Goal: Information Seeking & Learning: Learn about a topic

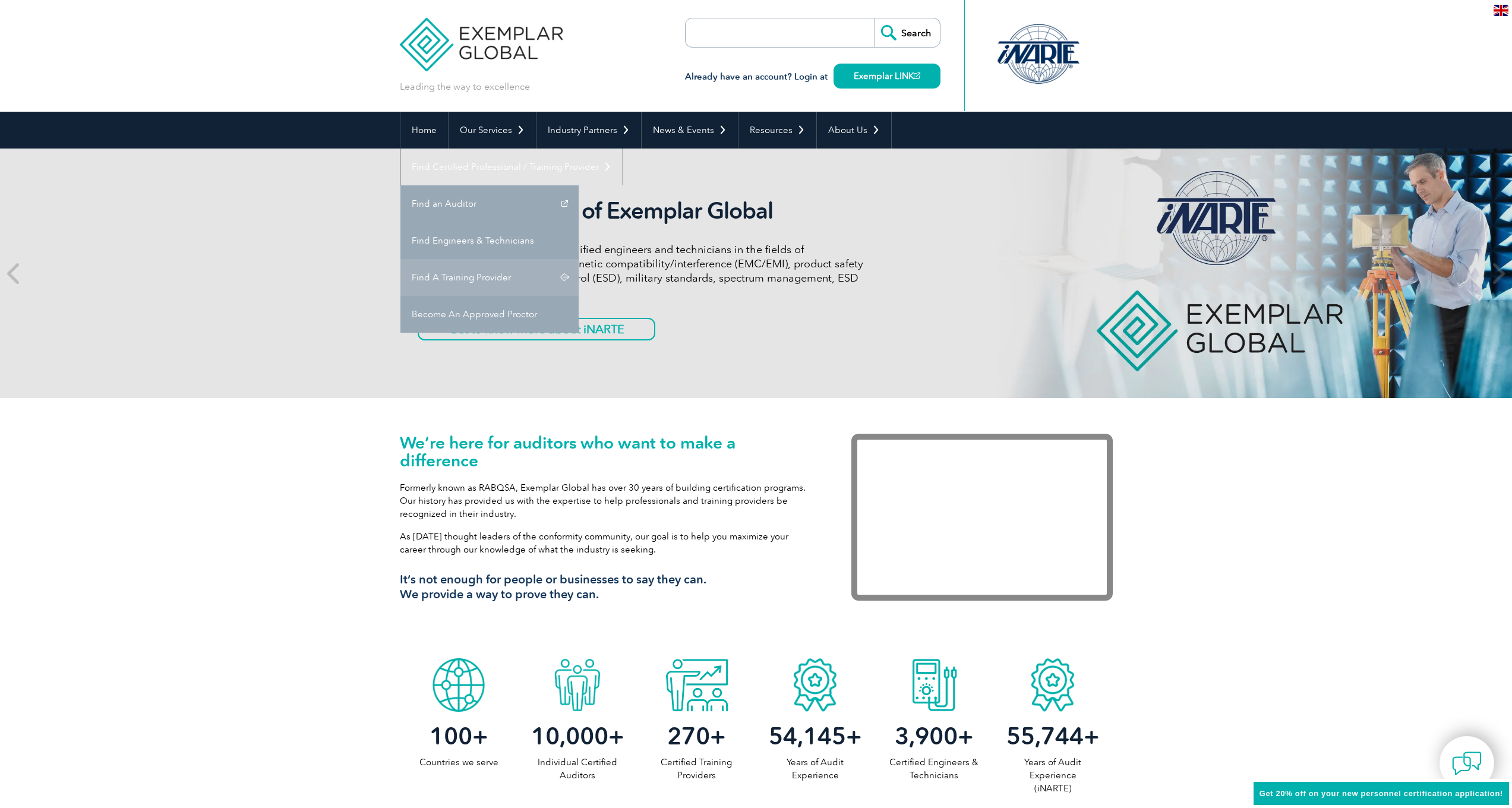
click at [579, 259] on link "Find A Training Provider" at bounding box center [490, 277] width 179 height 37
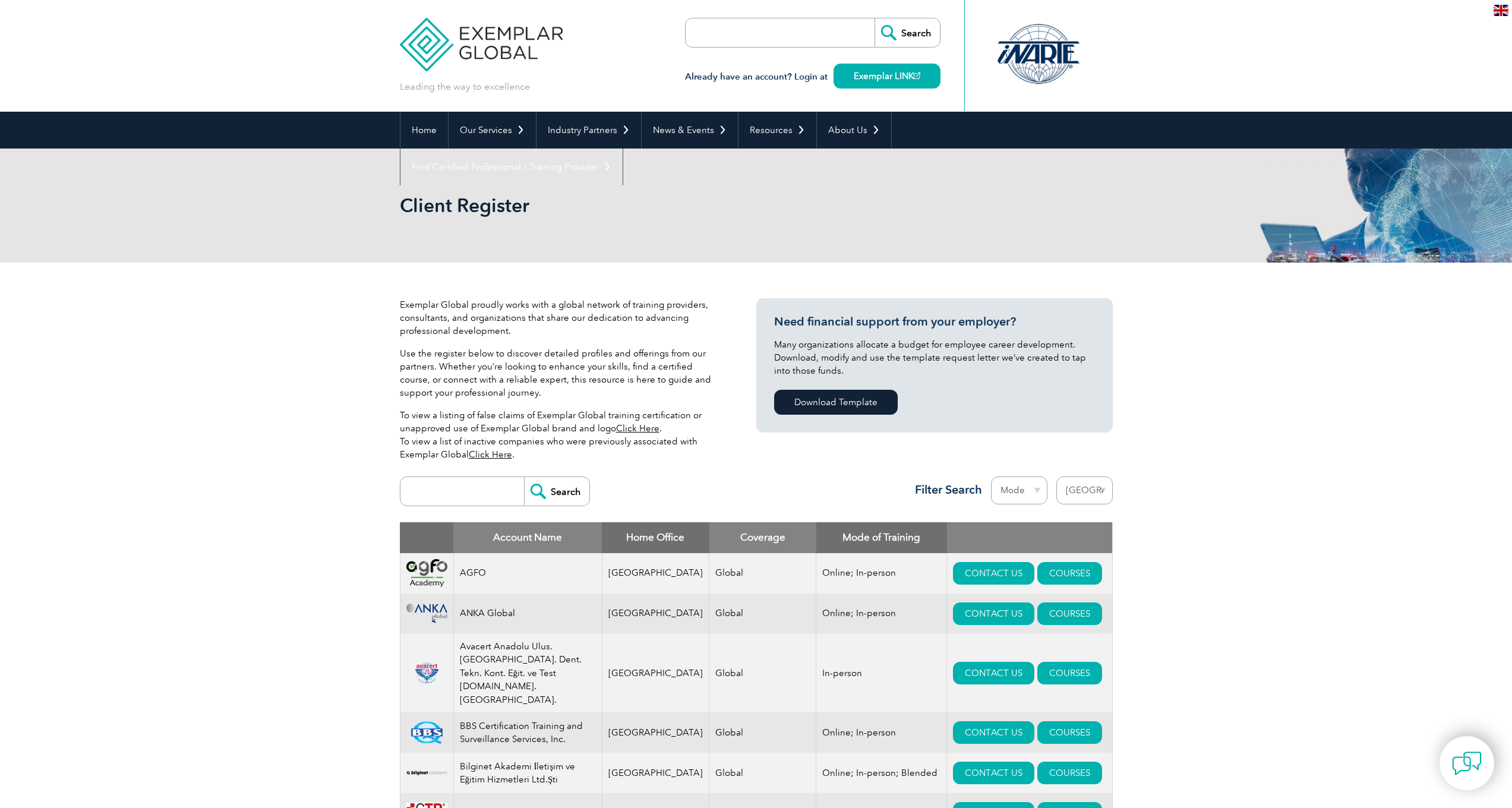
select select "[GEOGRAPHIC_DATA]"
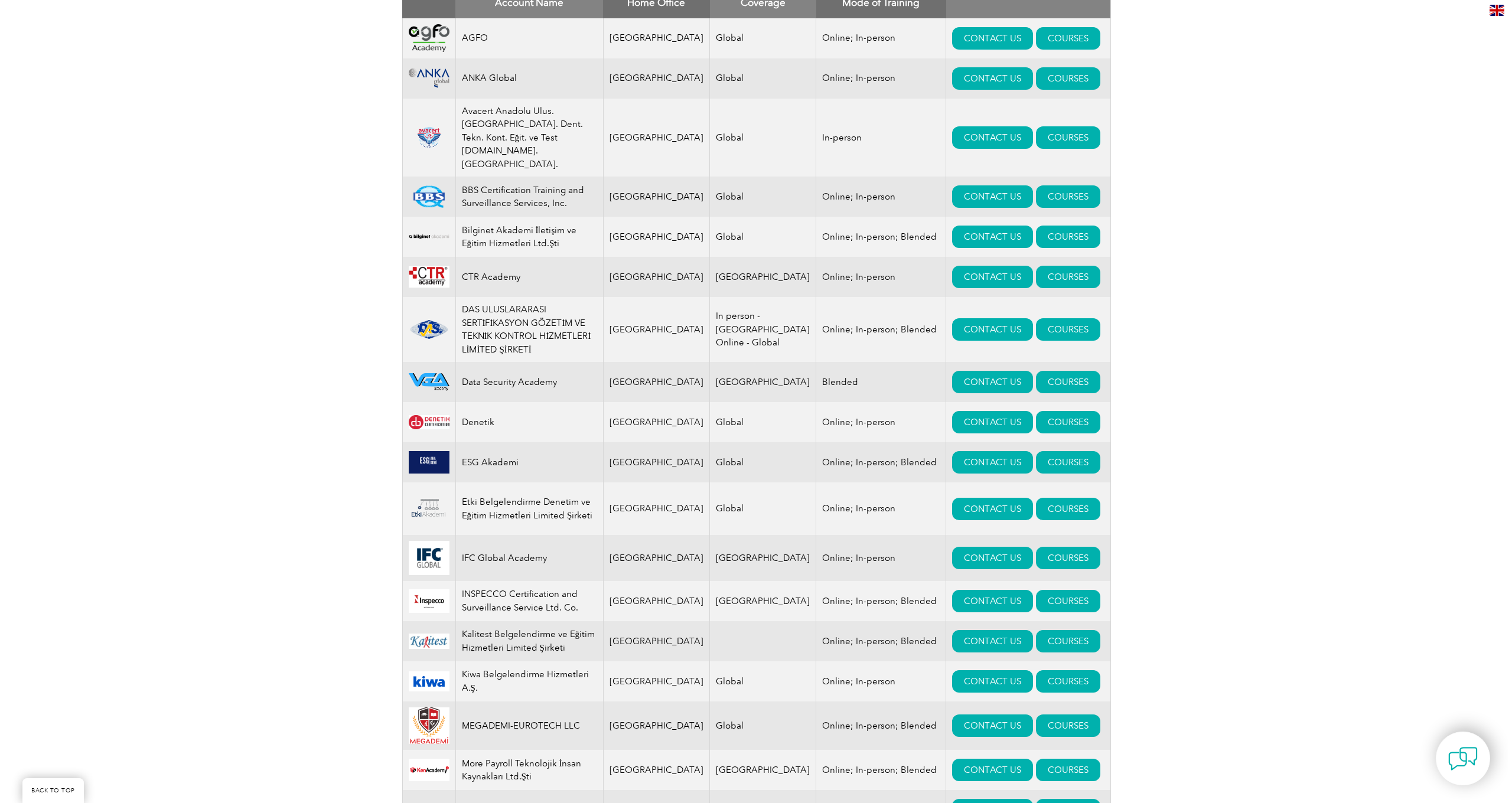
scroll to position [658, 0]
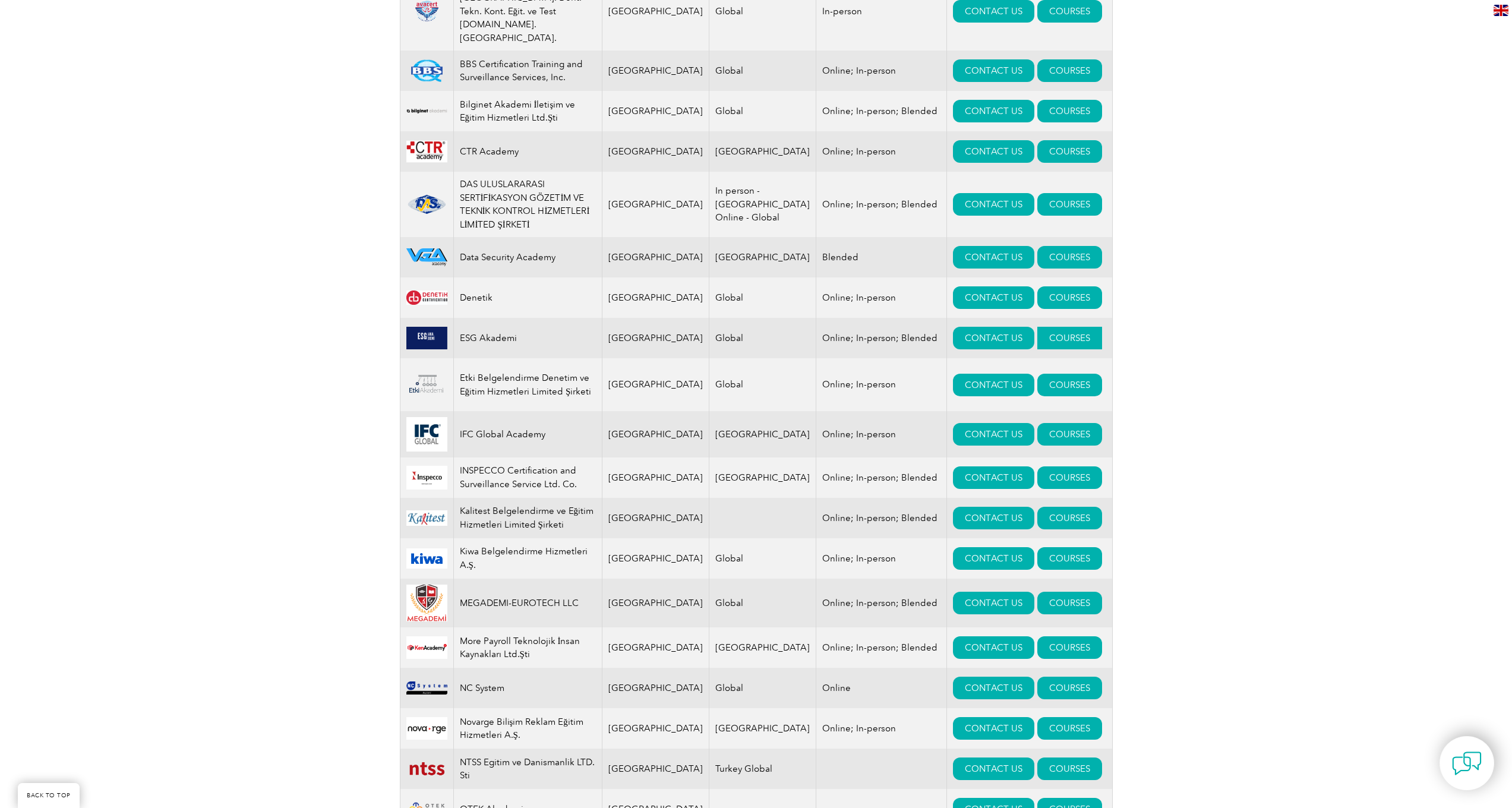
click at [1045, 327] on link "COURSES" at bounding box center [1070, 338] width 65 height 23
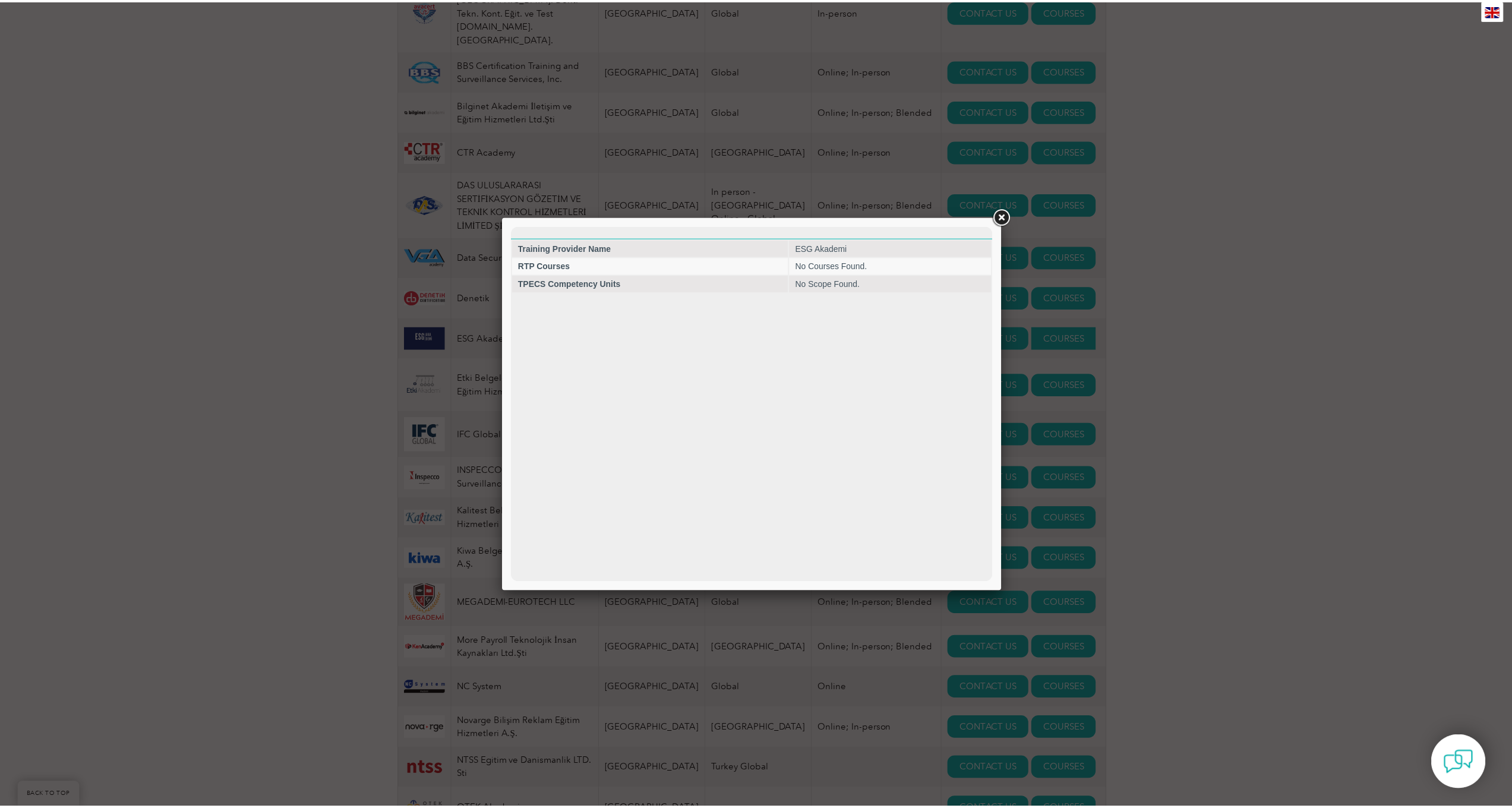
scroll to position [0, 0]
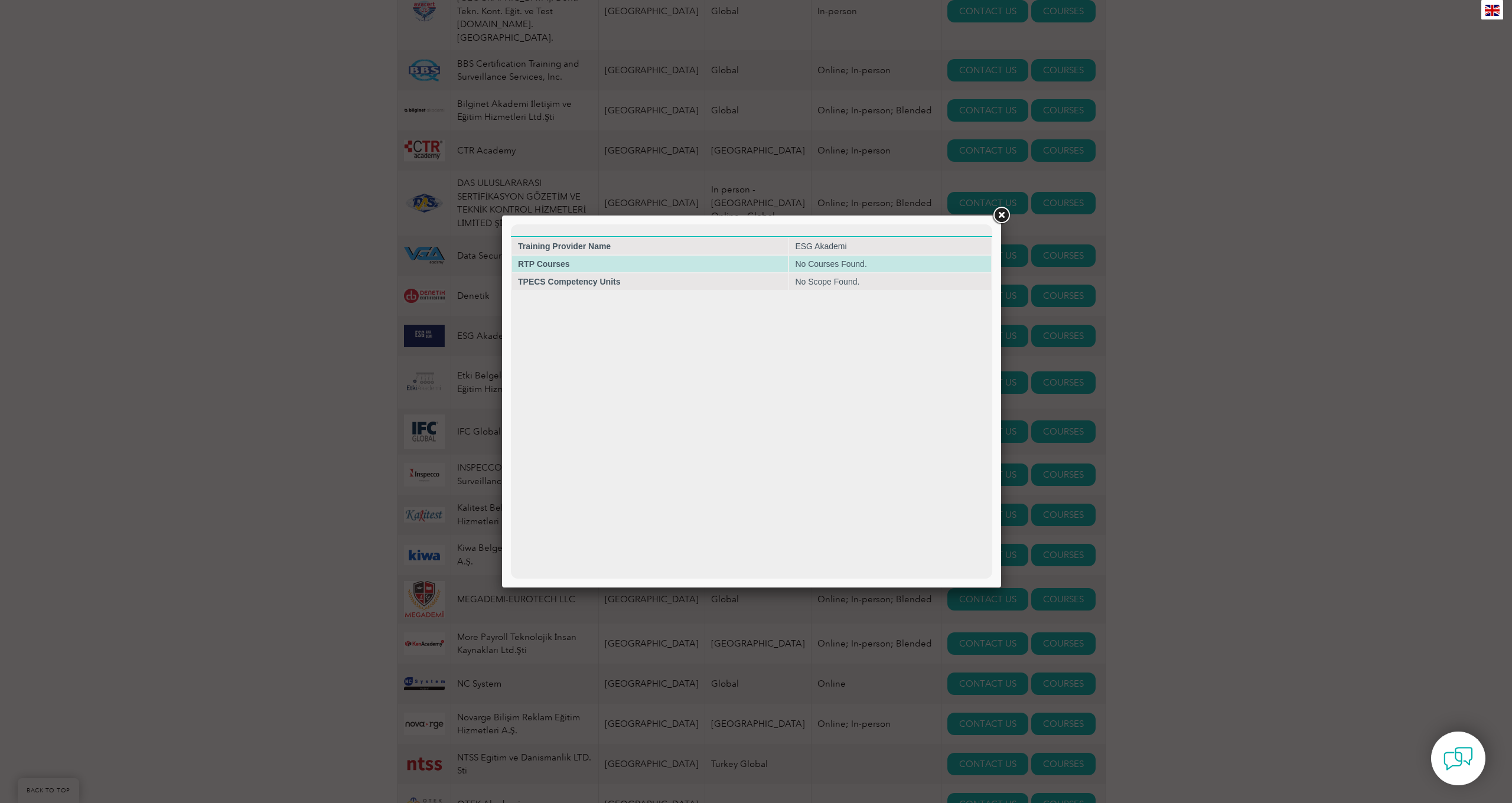
click at [865, 263] on td "No Courses Found." at bounding box center [890, 264] width 202 height 16
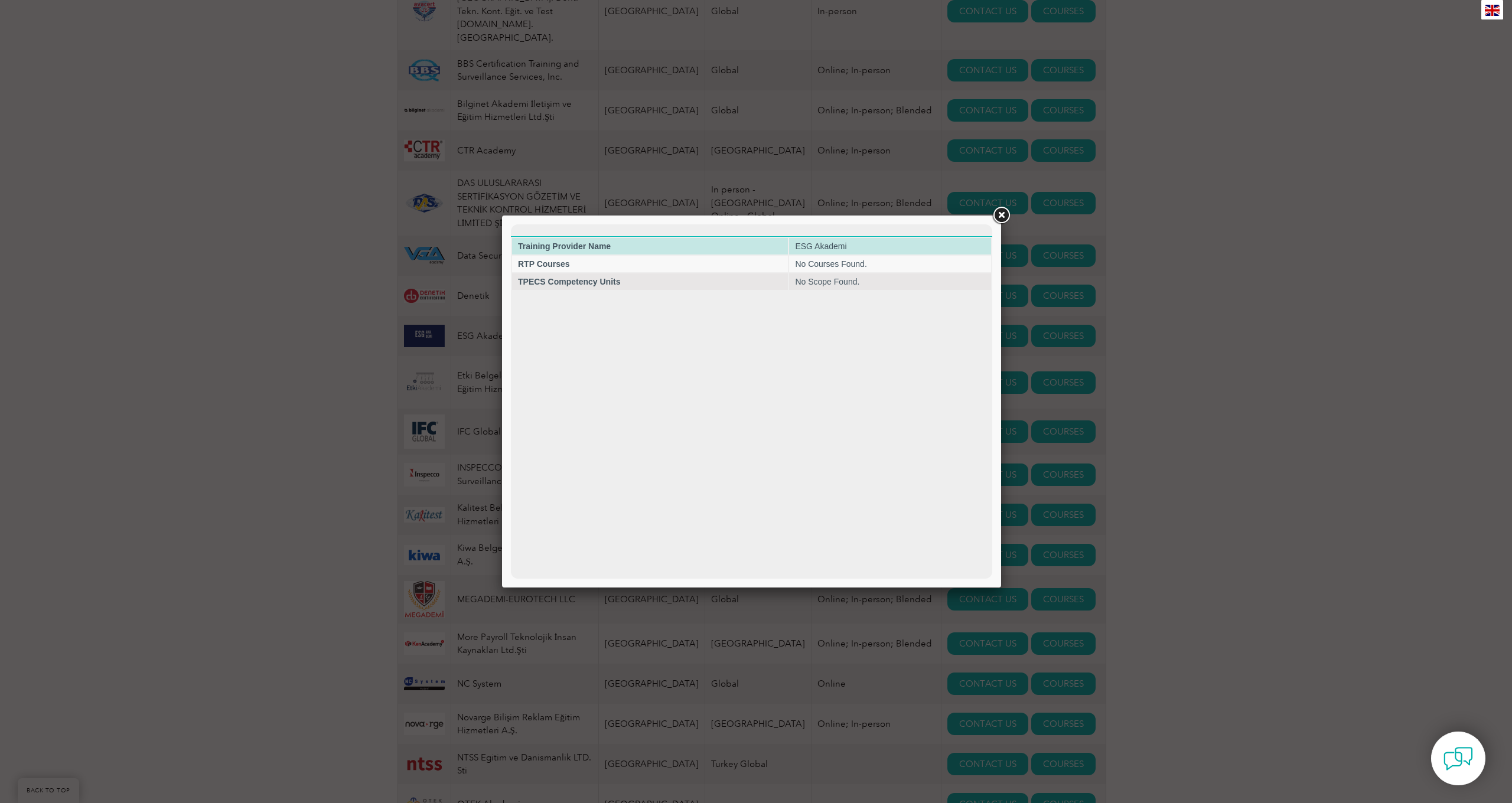
click at [652, 254] on td "Training Provider Name" at bounding box center [650, 246] width 276 height 16
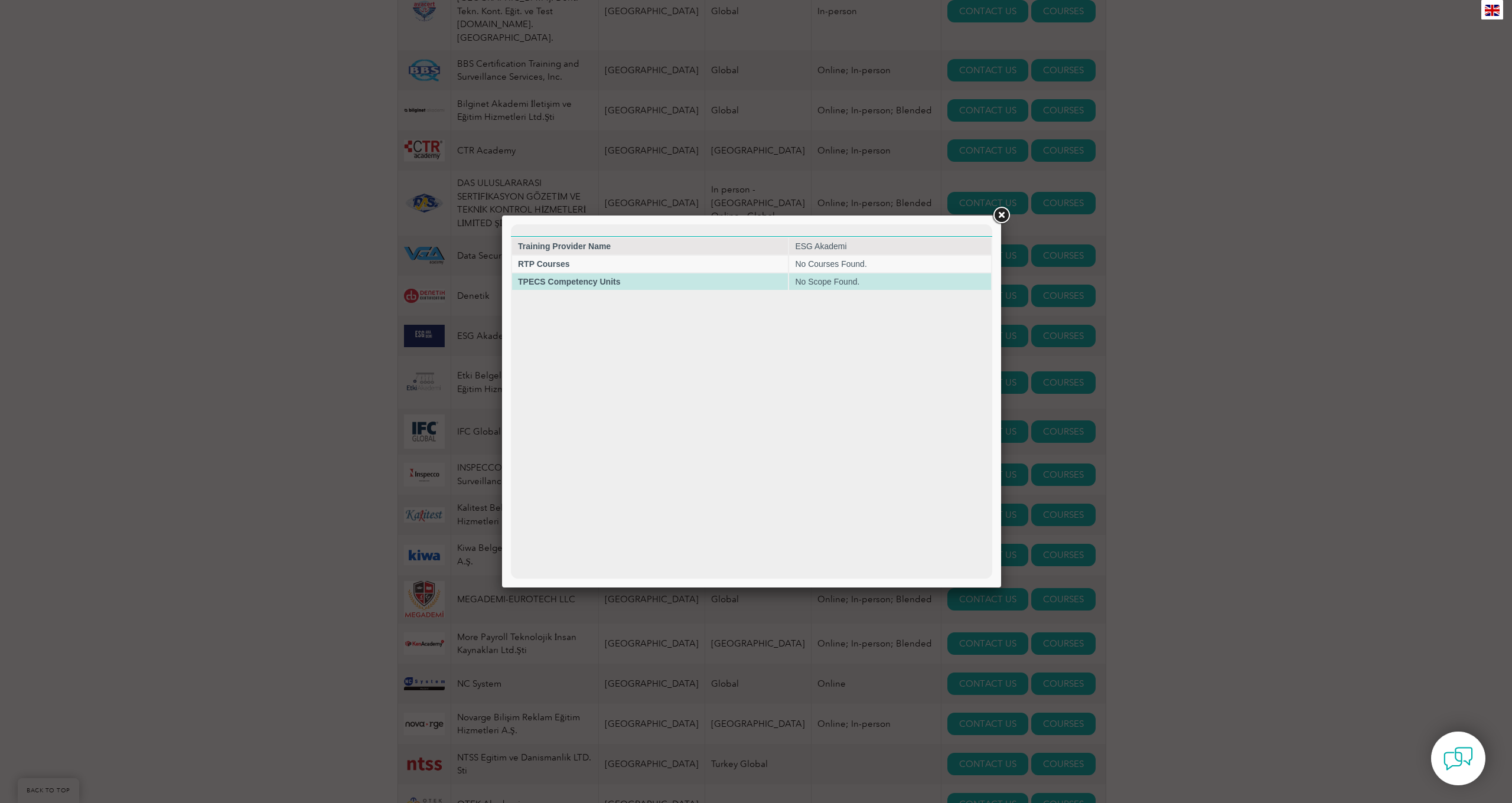
click at [589, 286] on strong "TPECS Competency Units" at bounding box center [568, 281] width 102 height 10
click at [590, 272] on td "RTP Courses" at bounding box center [650, 264] width 276 height 16
click at [997, 213] on link at bounding box center [1001, 215] width 22 height 22
